Goal: Task Accomplishment & Management: Manage account settings

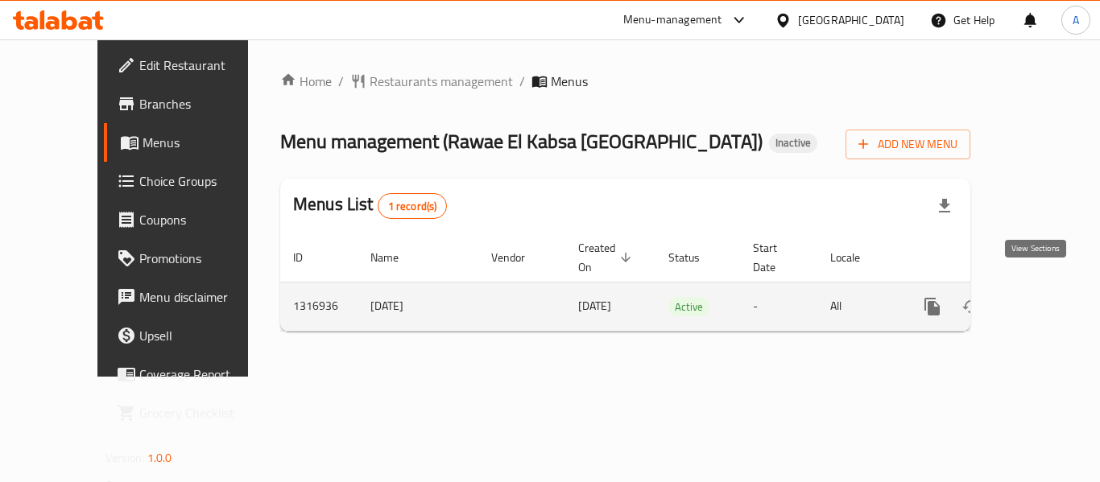
click at [1039, 297] on icon "enhanced table" at bounding box center [1048, 306] width 19 height 19
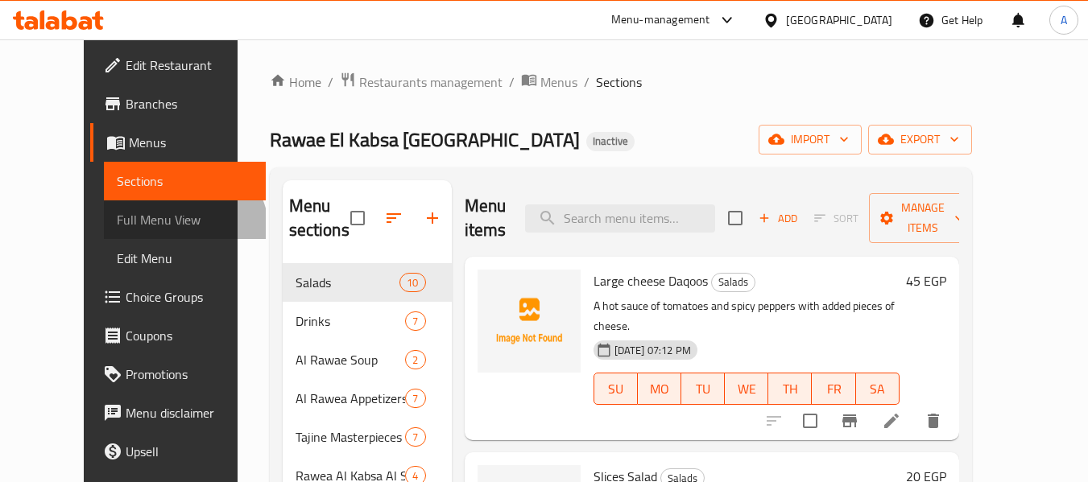
click at [104, 232] on link "Full Menu View" at bounding box center [185, 220] width 162 height 39
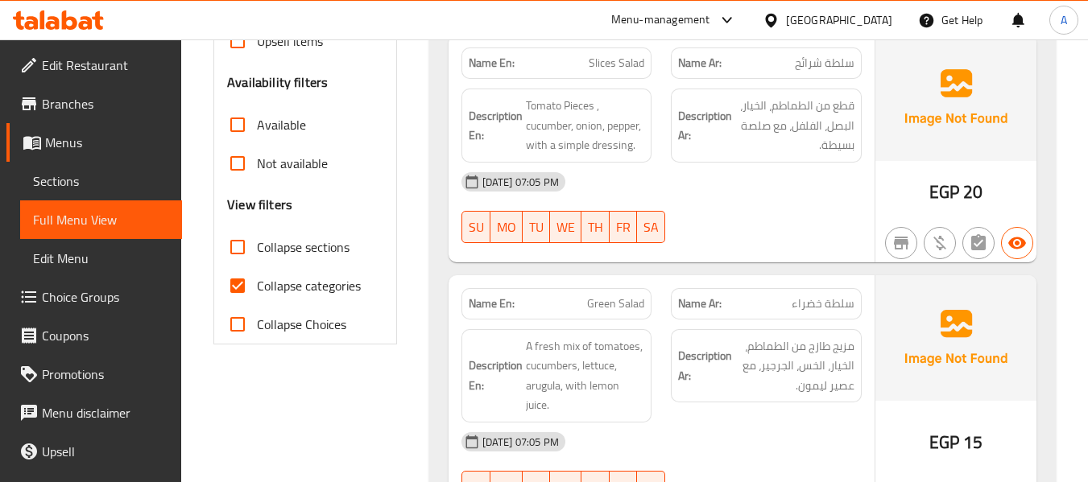
scroll to position [483, 0]
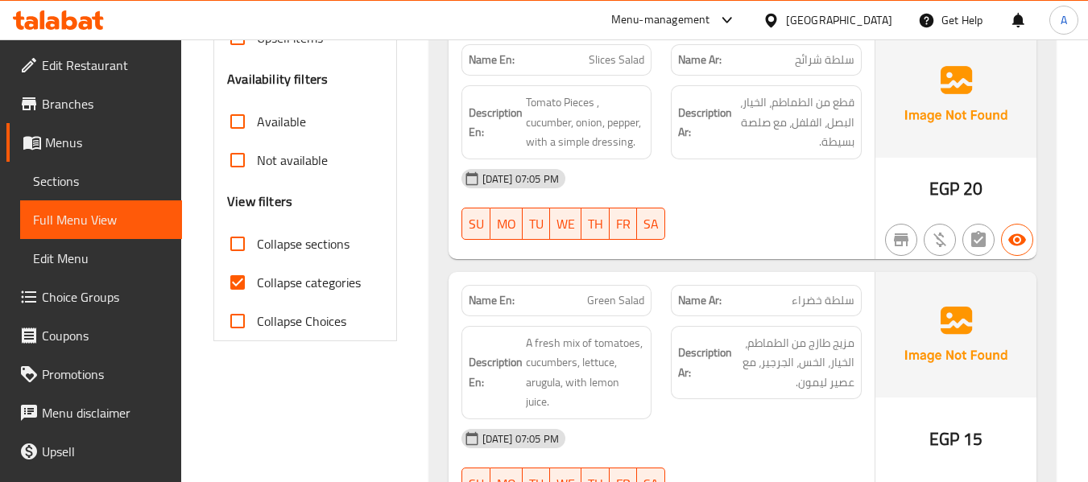
click at [242, 246] on input "Collapse sections" at bounding box center [237, 244] width 39 height 39
checkbox input "true"
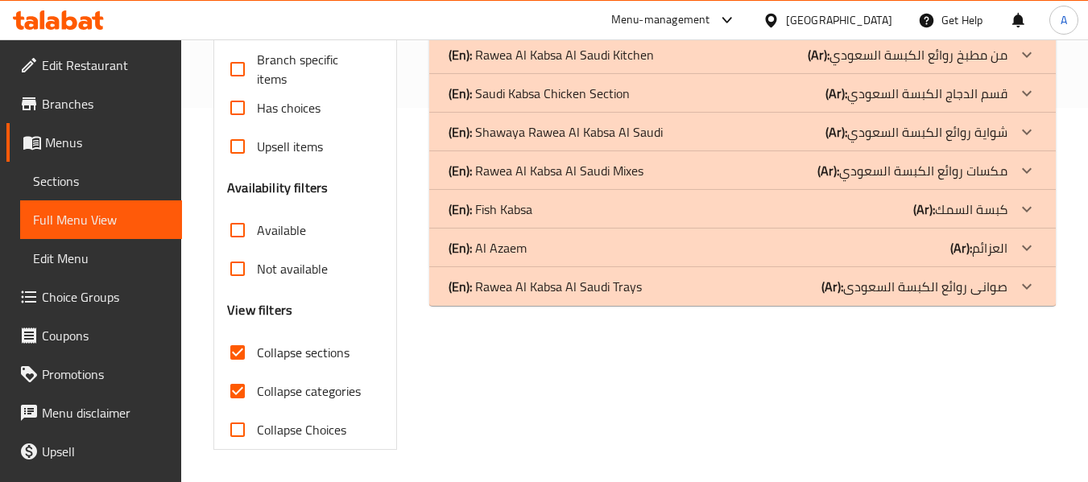
scroll to position [375, 0]
click at [579, 296] on p "(En): Rawea Al Kabsa Al Saudi Trays" at bounding box center [545, 286] width 193 height 19
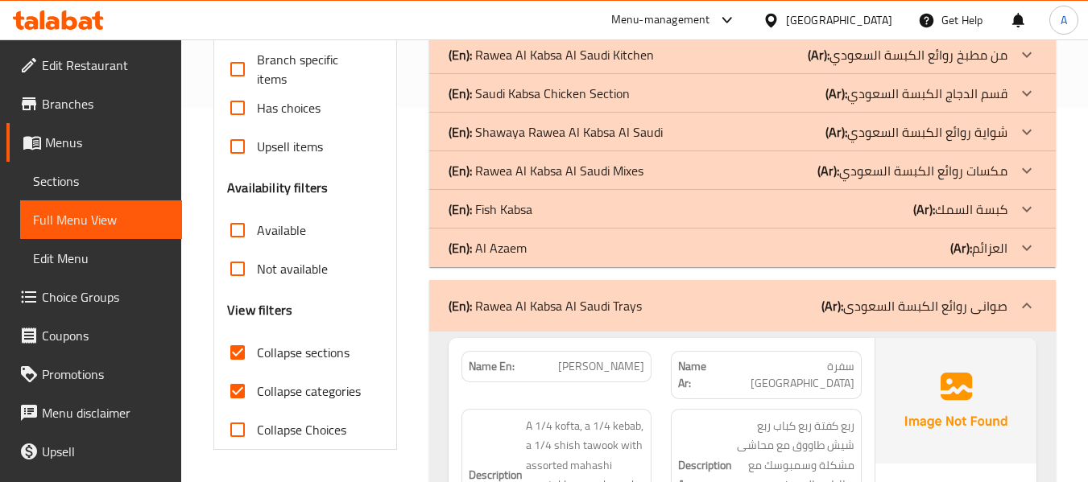
click at [589, 245] on div "(En): [PERSON_NAME] (Ar): العزائم" at bounding box center [728, 247] width 559 height 19
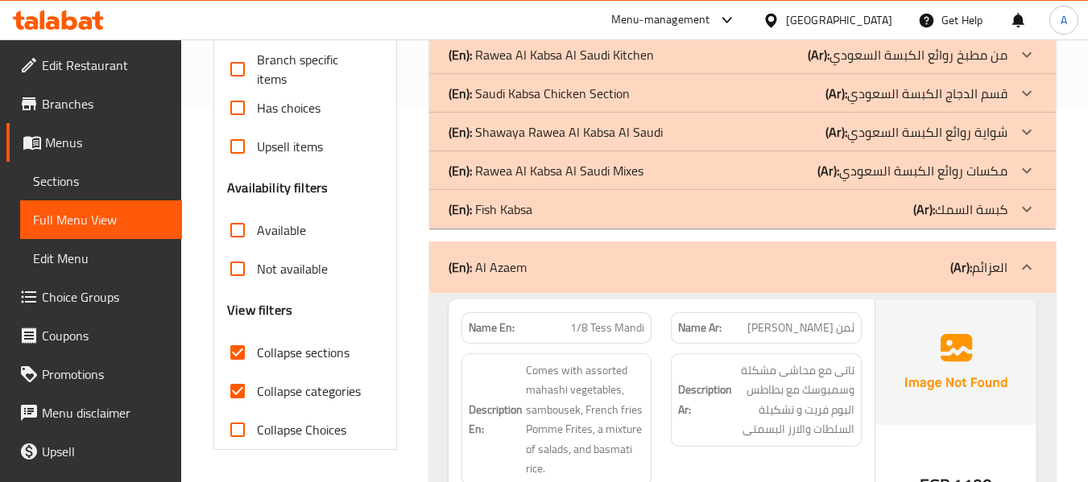
click at [582, 218] on div "(En): Fish Kabsa (Ar): كبسة السمك" at bounding box center [728, 209] width 559 height 19
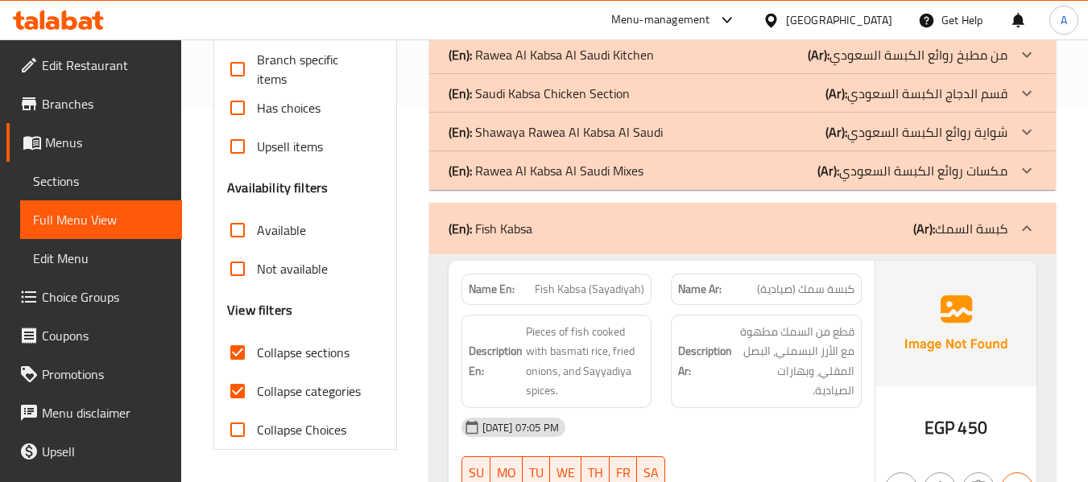
click at [587, 180] on p "(En): Rawea Al Kabsa Al Saudi Mixes" at bounding box center [546, 170] width 195 height 19
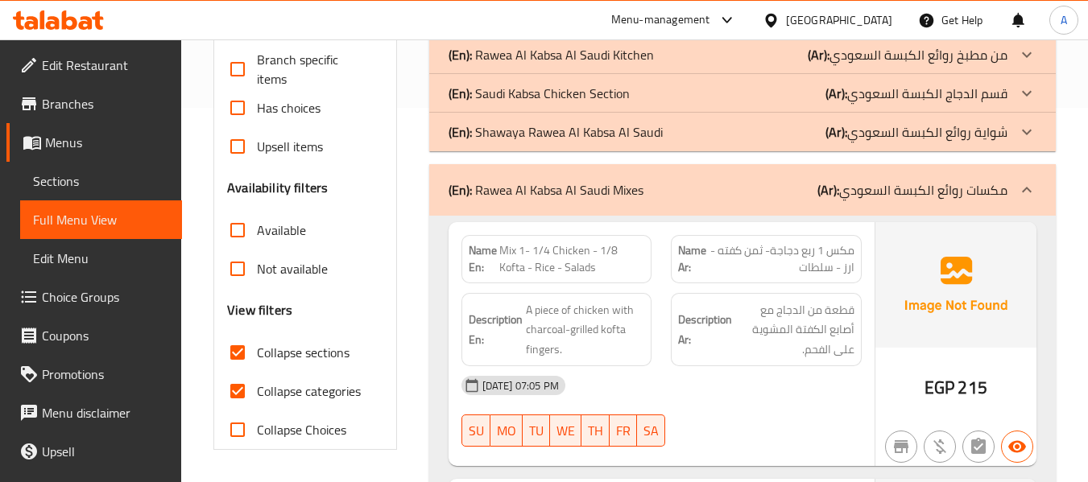
click at [597, 146] on div "(En): Shawaya Rawea Al Kabsa Al Saudi (Ar): شواية روائع الكبسة السعودي" at bounding box center [742, 132] width 627 height 39
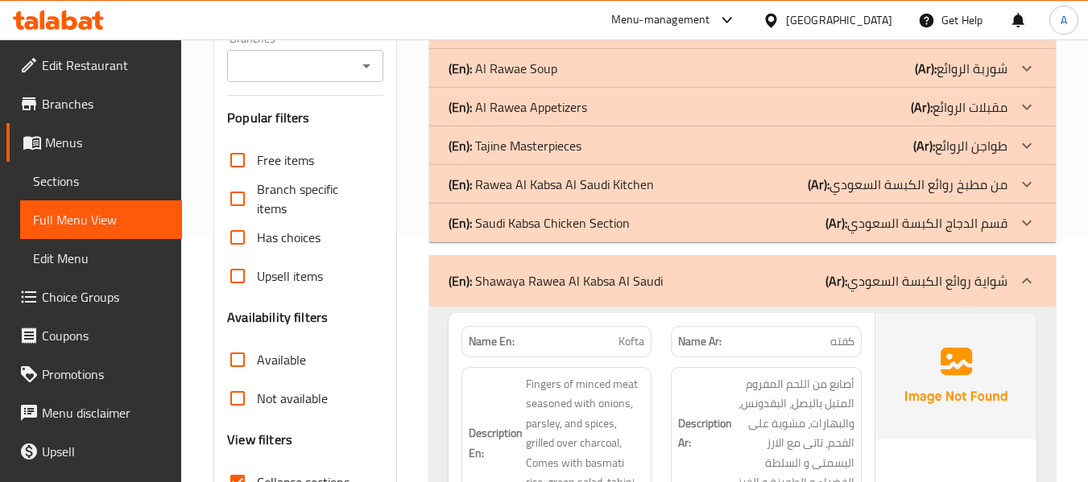
scroll to position [213, 0]
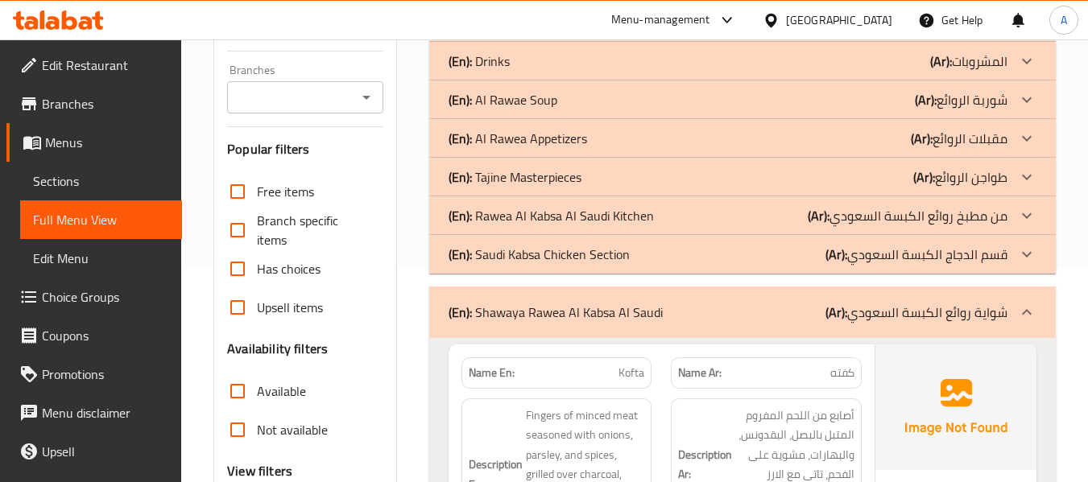
click at [581, 255] on p "(En): Saudi Kabsa Chicken Section" at bounding box center [539, 254] width 181 height 19
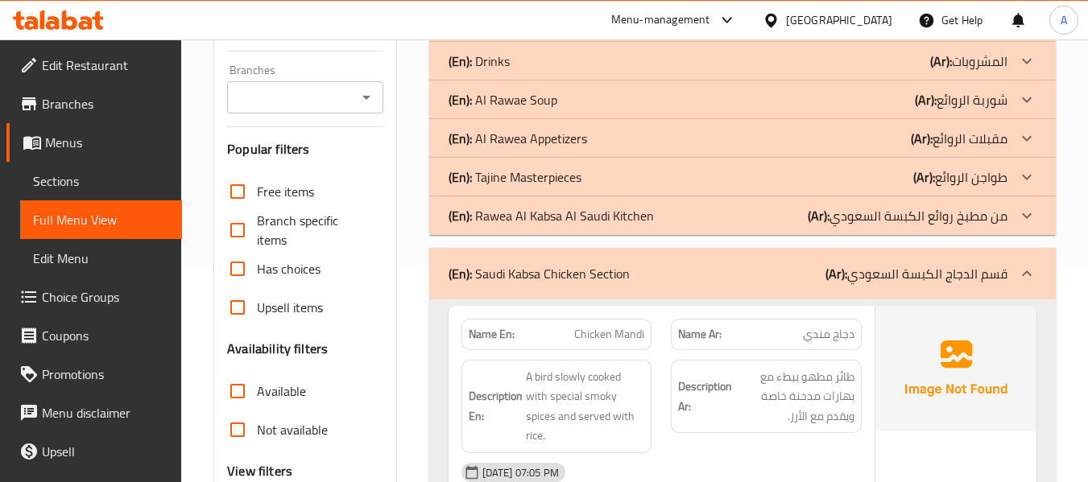
click at [583, 213] on p "(En): Rawea Al Kabsa Al Saudi Kitchen" at bounding box center [551, 215] width 205 height 19
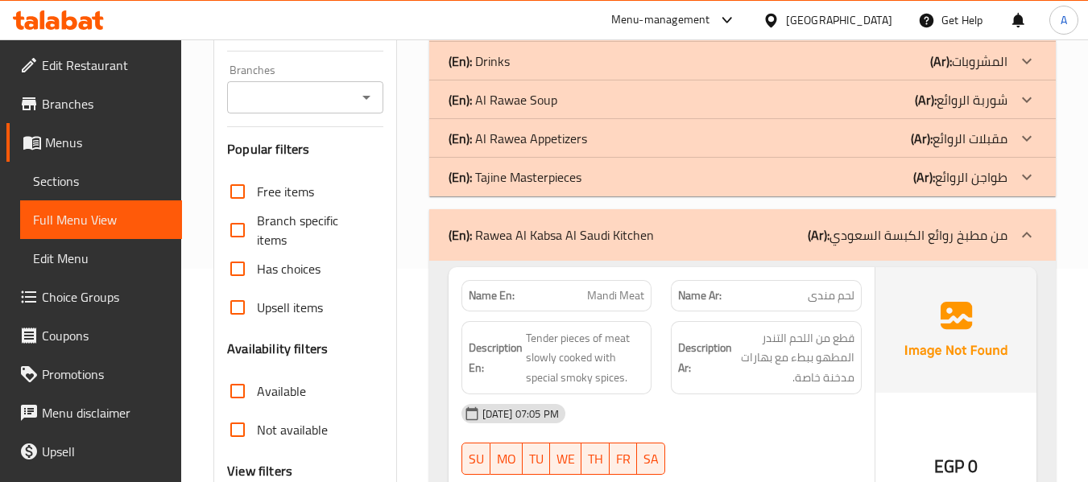
click at [586, 185] on div "(En): Tajine Masterpieces (Ar): طواجن الروائع" at bounding box center [728, 177] width 559 height 19
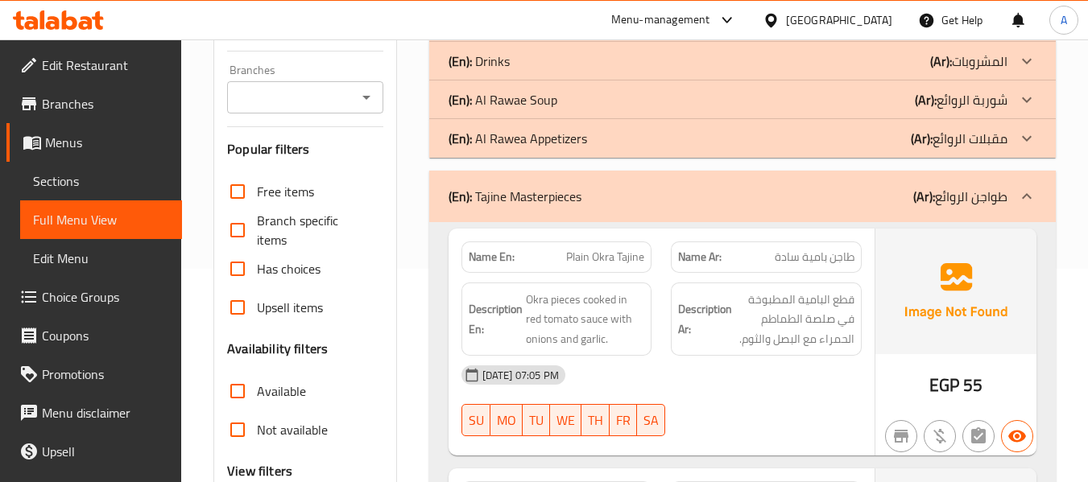
click at [540, 16] on div "Menu-management [GEOGRAPHIC_DATA] Get Help A" at bounding box center [544, 20] width 1088 height 39
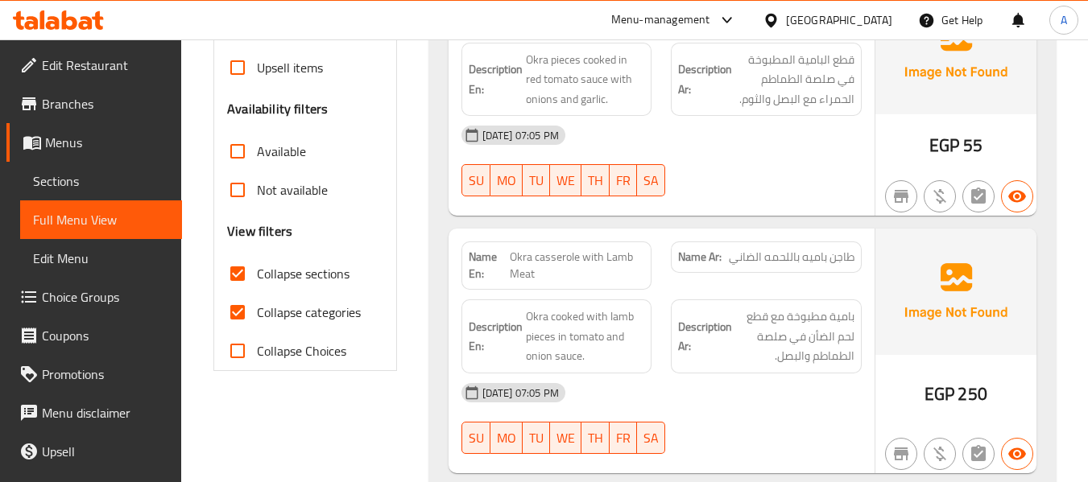
scroll to position [455, 0]
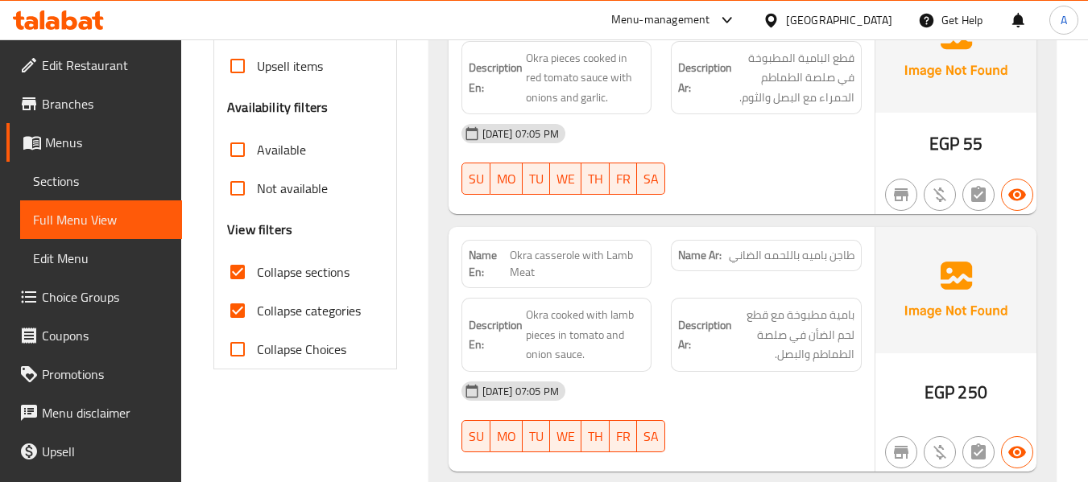
click at [310, 308] on span "Collapse categories" at bounding box center [309, 310] width 104 height 19
click at [257, 308] on input "Collapse categories" at bounding box center [237, 311] width 39 height 39
checkbox input "false"
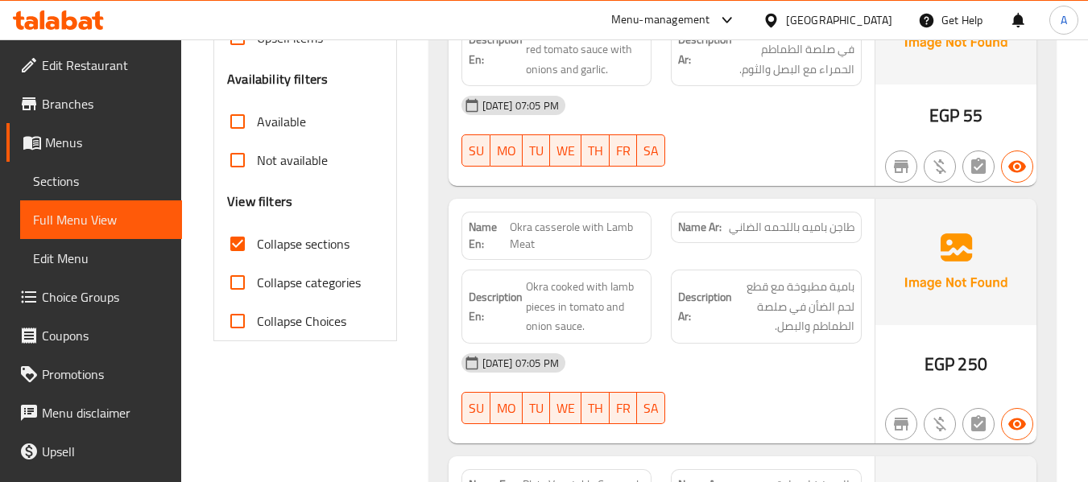
scroll to position [564, 0]
